Goal: Task Accomplishment & Management: Use online tool/utility

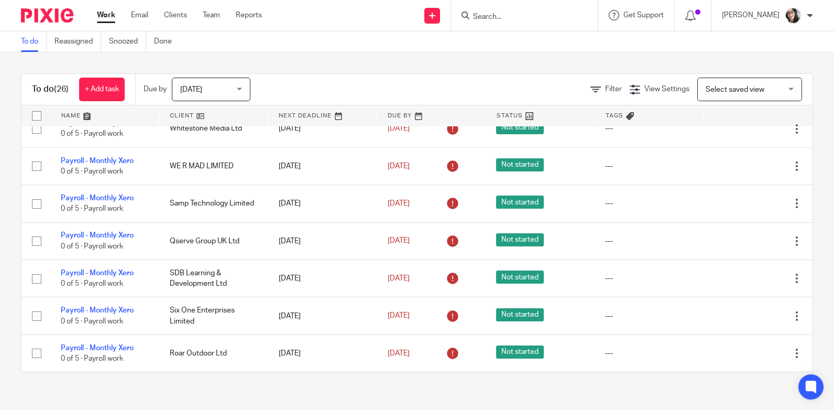
scroll to position [755, 0]
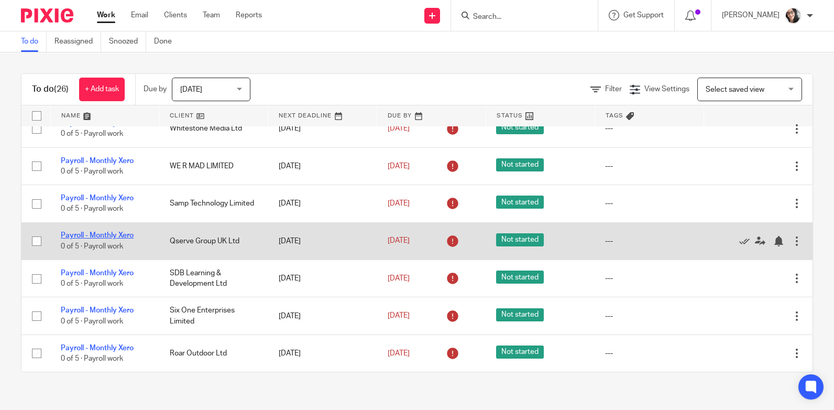
click at [121, 232] on link "Payroll - Monthly Xero" at bounding box center [97, 235] width 73 height 7
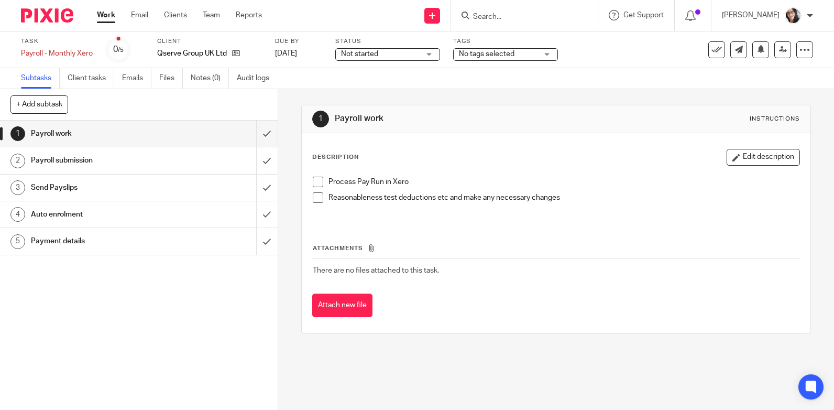
click at [75, 239] on h1 "Payment details" at bounding box center [102, 241] width 143 height 16
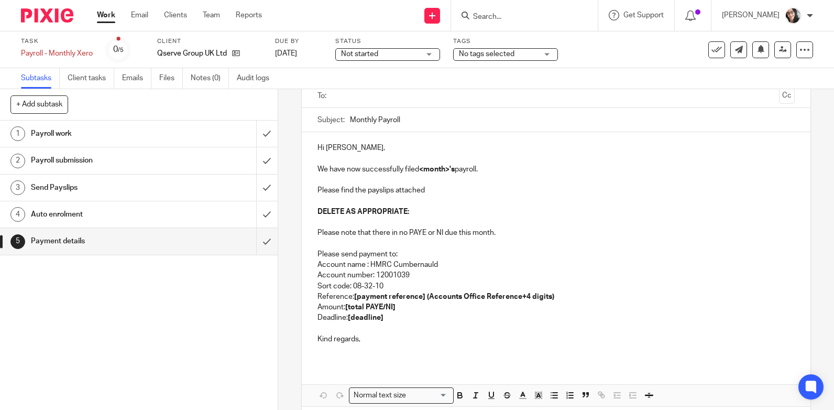
scroll to position [123, 0]
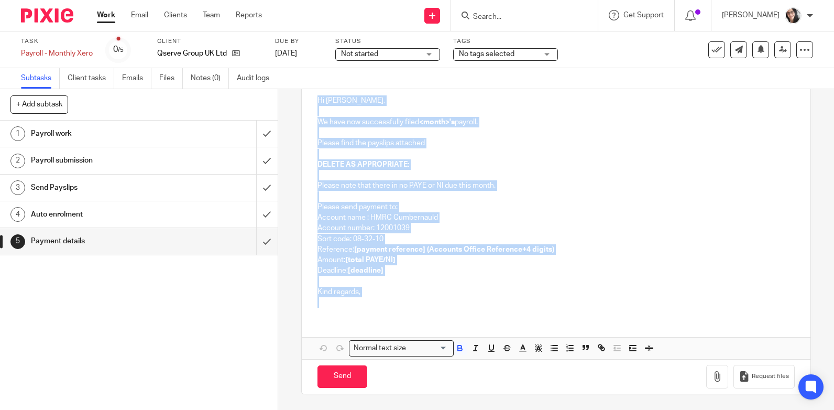
drag, startPoint x: 356, startPoint y: 311, endPoint x: 313, endPoint y: 104, distance: 210.8
click at [313, 104] on div "Hi [PERSON_NAME], We have now successfully filed <month>'s payroll. Please find…" at bounding box center [556, 200] width 509 height 231
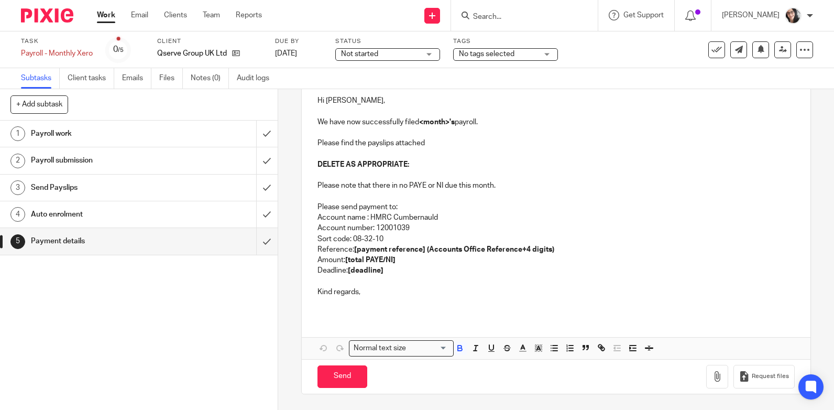
scroll to position [63, 0]
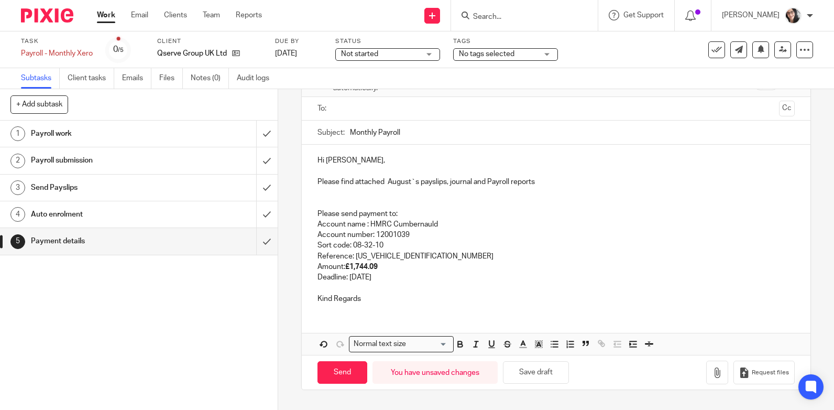
click at [427, 258] on p "Reference: [US_VEHICLE_IDENTIFICATION_NUMBER]" at bounding box center [556, 256] width 477 height 10
click at [424, 130] on input "Monthly Payroll" at bounding box center [572, 133] width 445 height 24
click at [387, 277] on p "Deadline: [DATE]" at bounding box center [556, 277] width 477 height 10
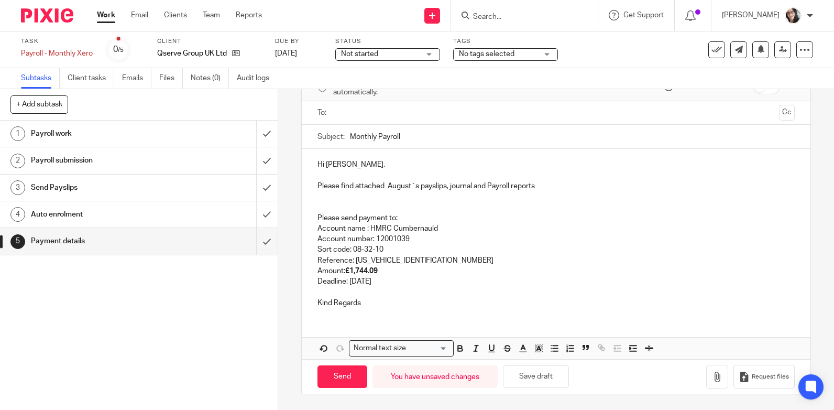
click at [387, 277] on p "Deadline: [DATE]" at bounding box center [556, 281] width 477 height 10
copy p "September"
click at [399, 186] on p "Please find attached August`s payslips, journal and Payroll reports" at bounding box center [556, 186] width 477 height 10
click at [395, 152] on div "Hi [PERSON_NAME], Please find attached September `s payslips, journal and Payro…" at bounding box center [556, 232] width 509 height 167
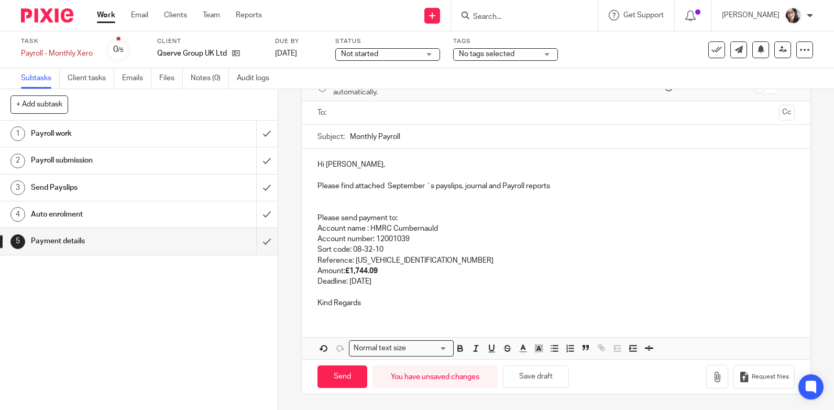
click at [413, 138] on input "Monthly Payroll" at bounding box center [572, 137] width 445 height 24
paste input "September"
type input "Monthly Payroll September"
click at [424, 118] on input "text" at bounding box center [556, 113] width 438 height 12
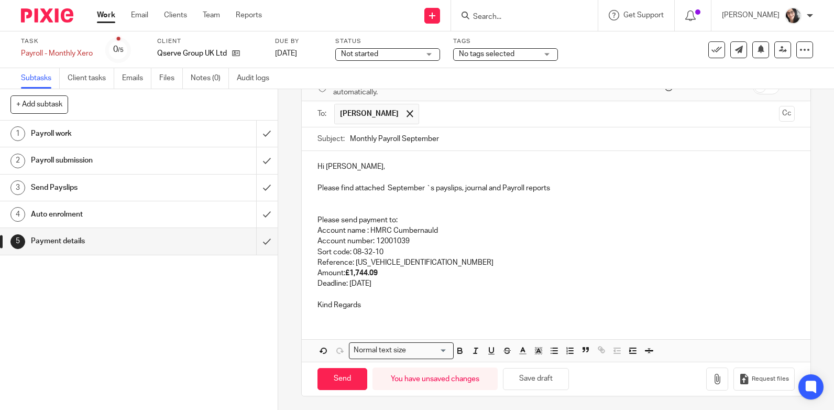
click at [449, 107] on input "text" at bounding box center [599, 114] width 350 height 20
click at [559, 116] on input "text" at bounding box center [643, 114] width 263 height 20
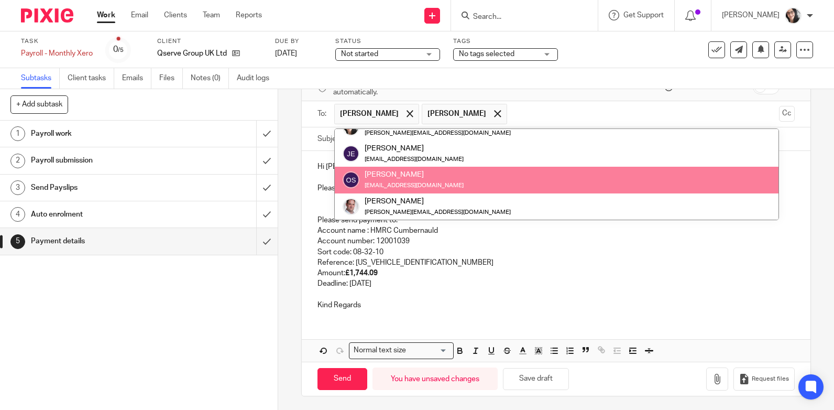
scroll to position [61, 0]
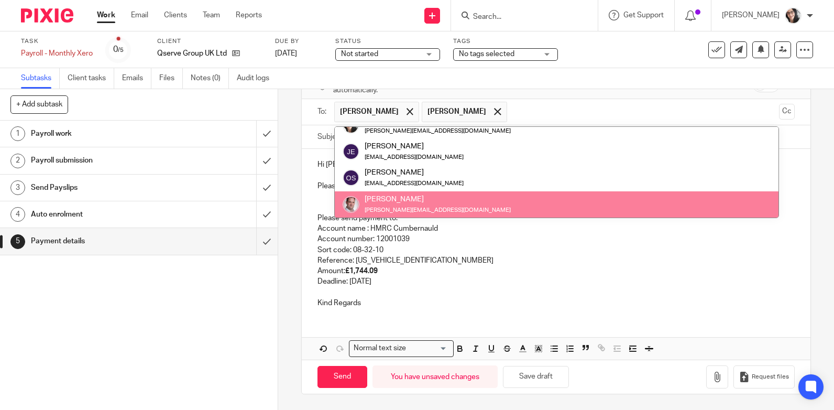
click at [501, 256] on p "Reference: [US_VEHICLE_IDENTIFICATION_NUMBER]" at bounding box center [556, 260] width 477 height 10
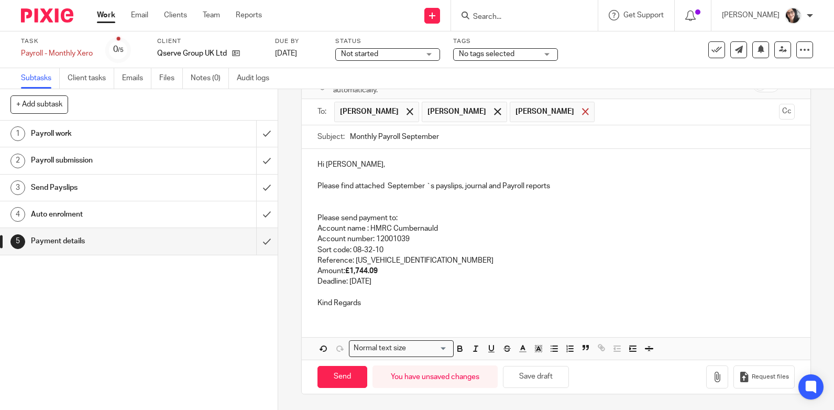
click at [582, 111] on span at bounding box center [585, 111] width 7 height 7
click at [779, 108] on button "Cc" at bounding box center [787, 112] width 16 height 16
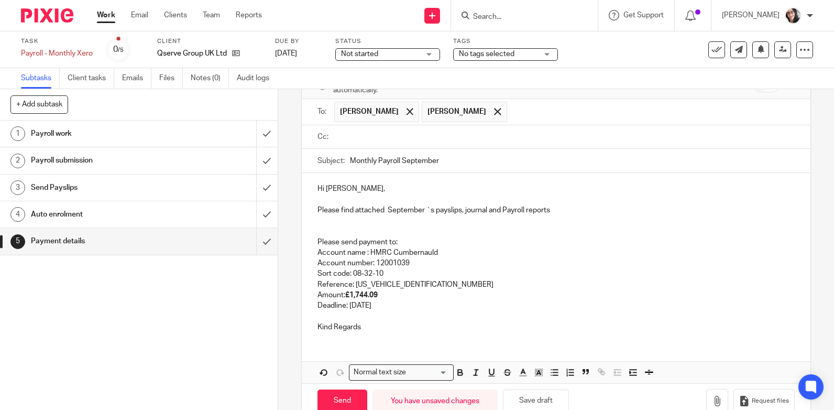
paste input "[EMAIL_ADDRESS][DOMAIN_NAME]"
type input "[EMAIL_ADDRESS][DOMAIN_NAME]"
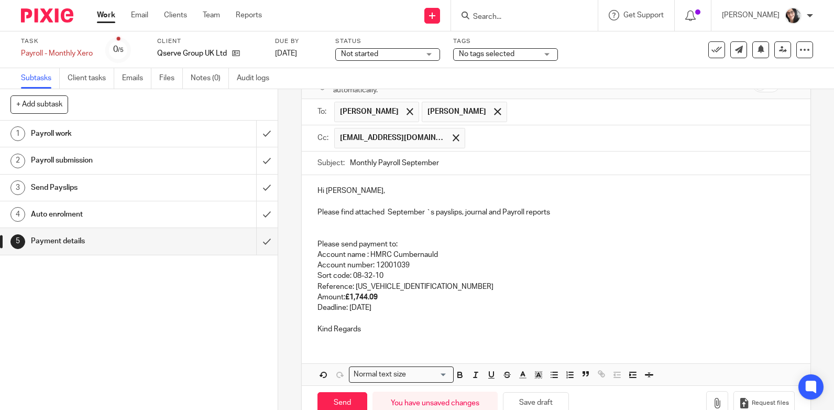
click at [427, 189] on p "Hi [PERSON_NAME]," at bounding box center [556, 191] width 477 height 10
click at [383, 309] on p "Deadline: [DATE]" at bounding box center [556, 307] width 477 height 10
click at [712, 402] on icon "button" at bounding box center [717, 403] width 10 height 10
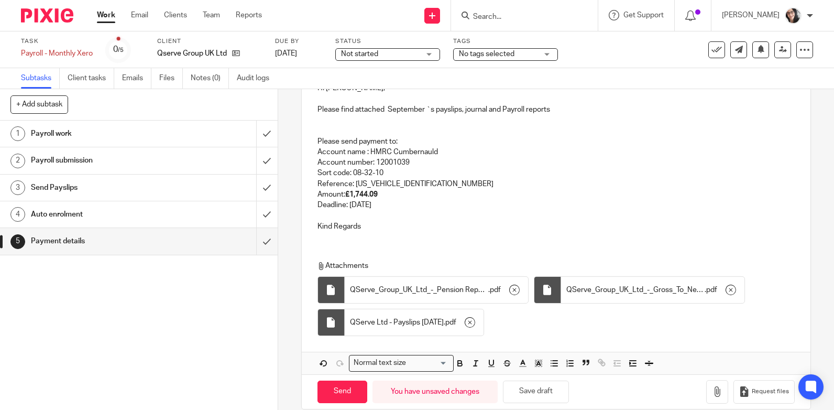
scroll to position [166, 0]
